Goal: Task Accomplishment & Management: Complete application form

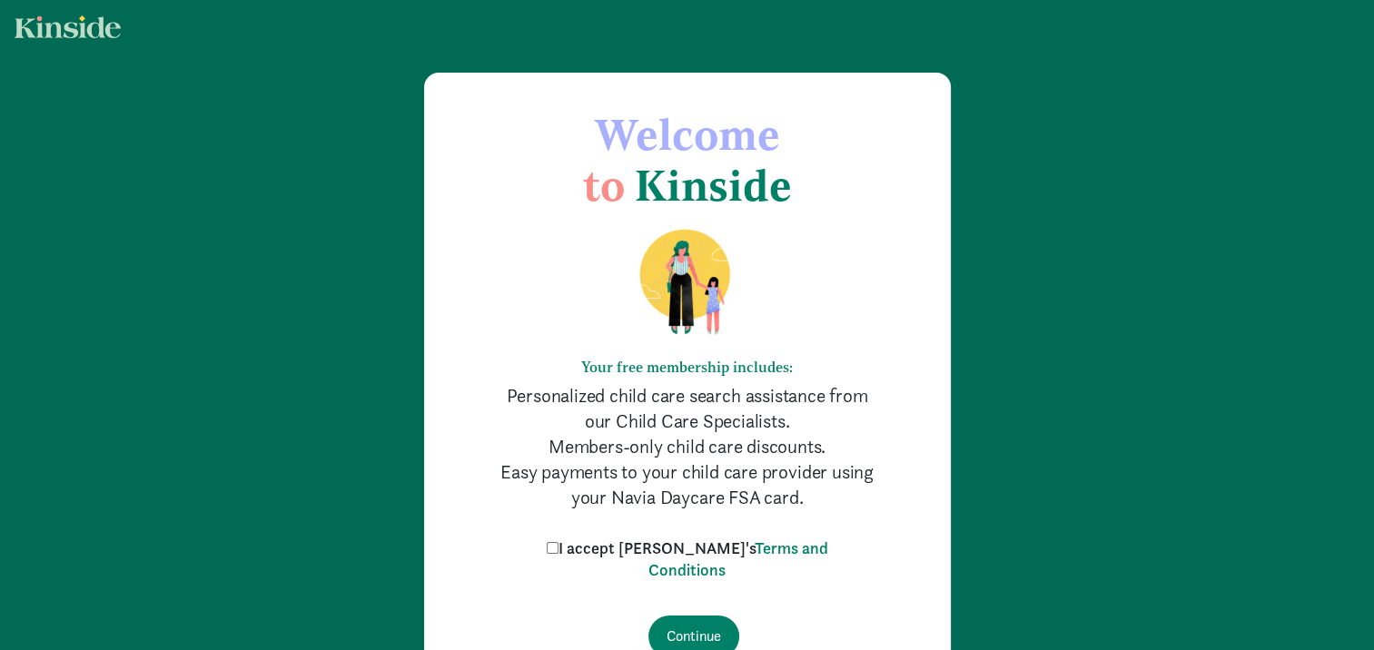
scroll to position [117, 0]
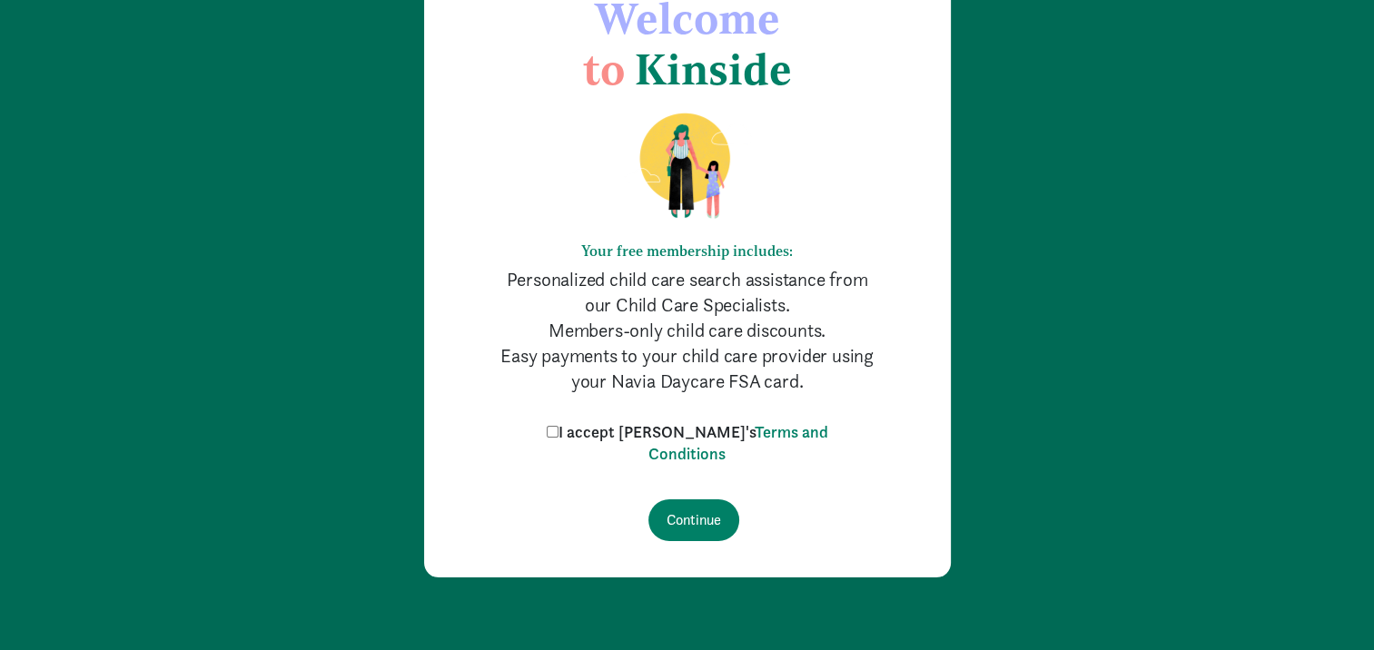
click at [558, 432] on input "I accept [PERSON_NAME]'s Terms and Conditions" at bounding box center [553, 432] width 12 height 12
checkbox input "true"
click at [692, 522] on input "Continue" at bounding box center [693, 520] width 91 height 42
